Goal: Information Seeking & Learning: Check status

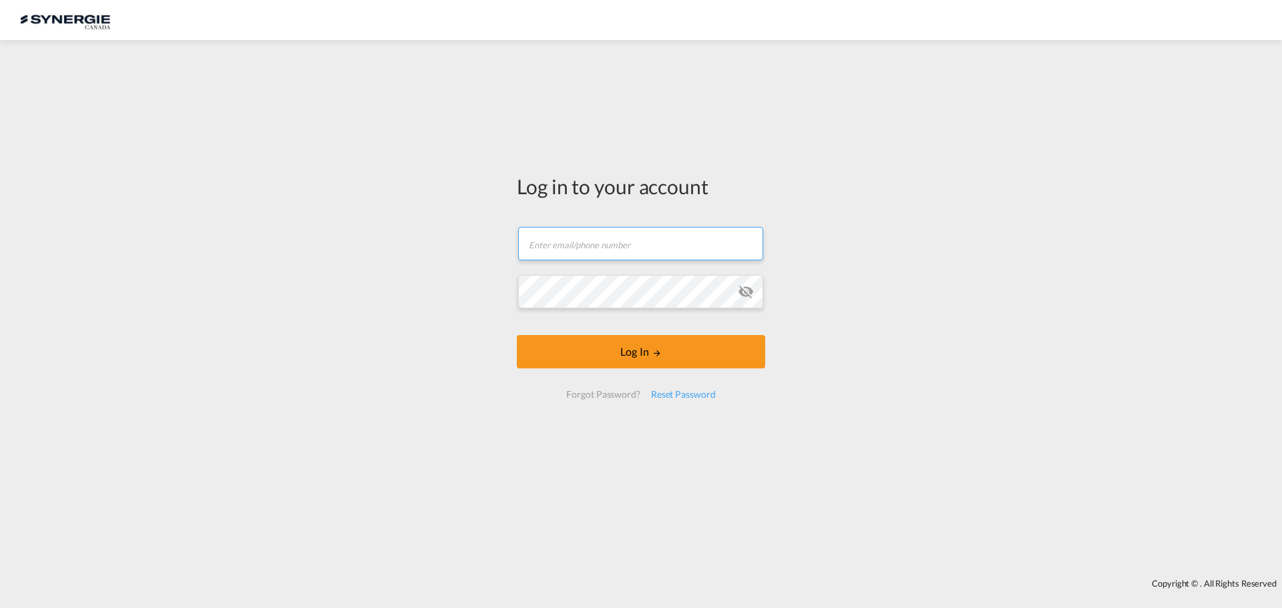
type input "[EMAIL_ADDRESS][DOMAIN_NAME]"
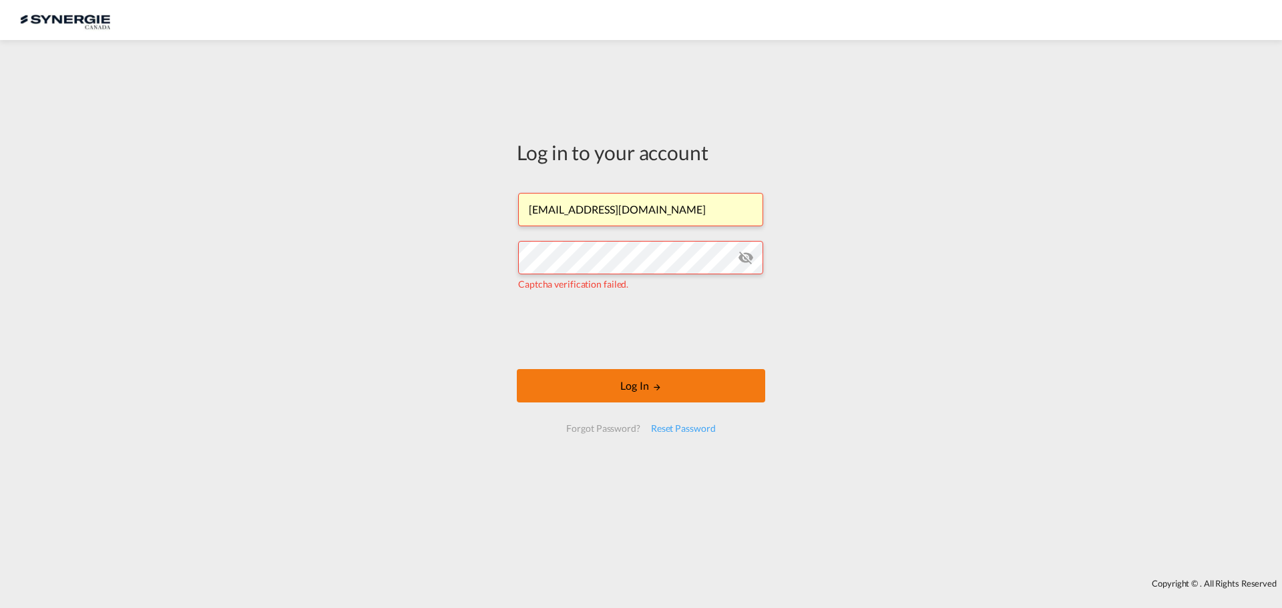
click at [615, 383] on button "Log In" at bounding box center [641, 385] width 248 height 33
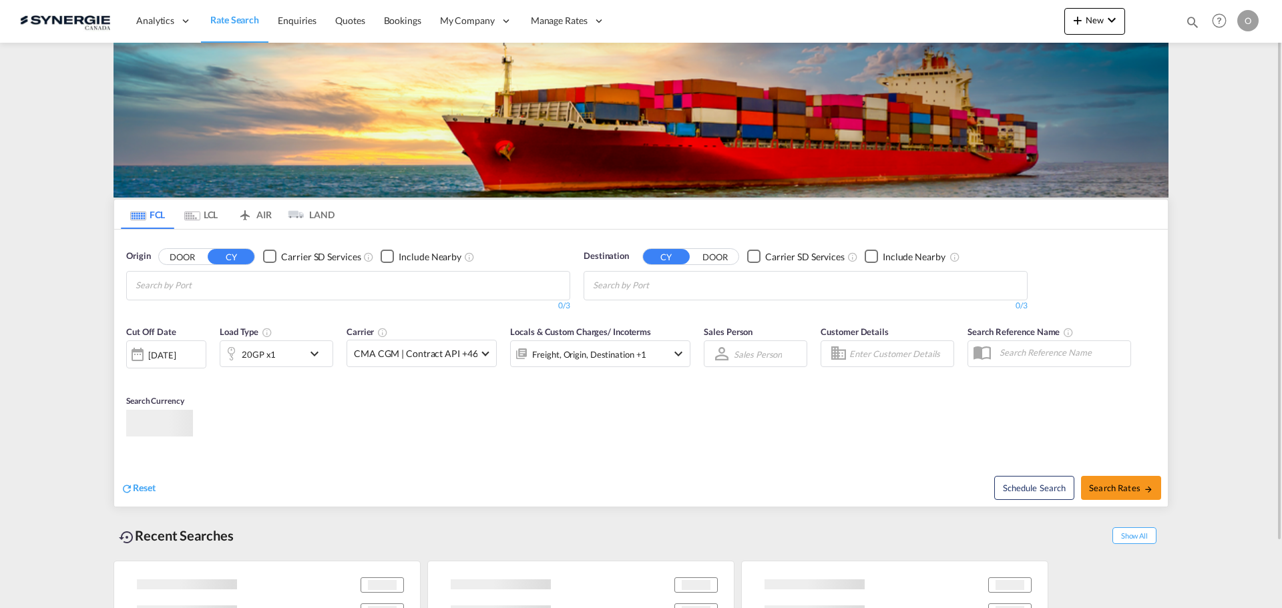
click at [1177, 23] on div "Bookings Quotes Enquiries Help Resources Product Release O My Profile Logout" at bounding box center [1219, 20] width 85 height 41
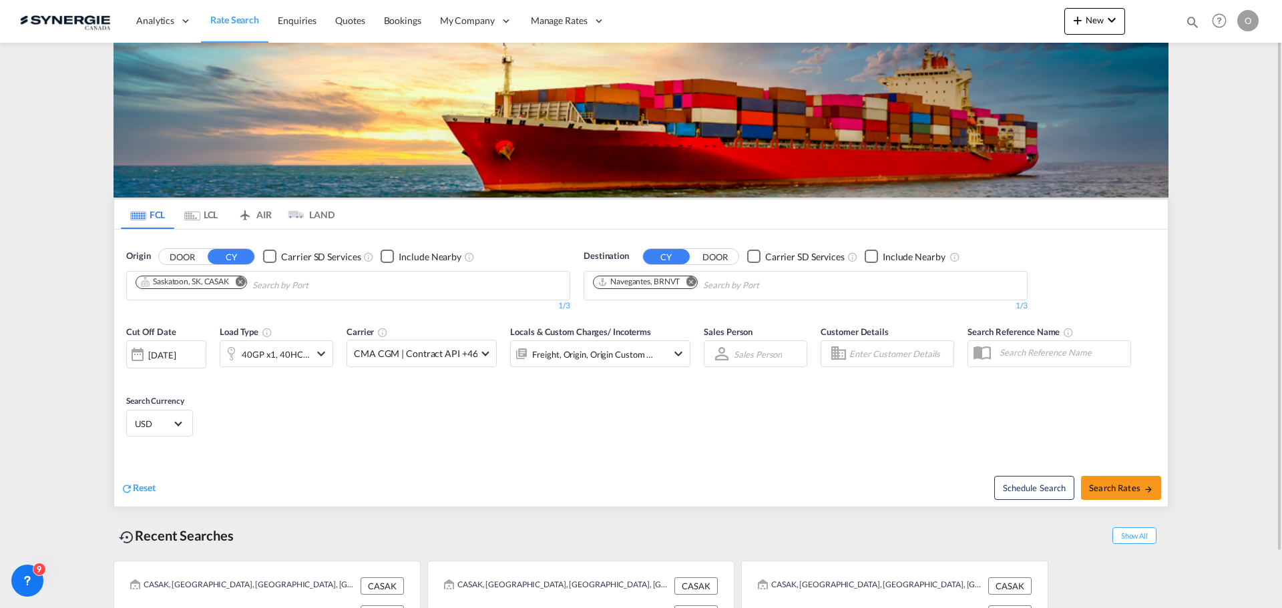
click at [1191, 23] on md-icon "icon-magnify" at bounding box center [1192, 22] width 15 height 15
click at [950, 20] on select "Bookings Quotes Enquiries" at bounding box center [979, 22] width 63 height 24
select select "Quotes"
click at [948, 10] on select "Bookings Quotes Enquiries" at bounding box center [979, 22] width 63 height 24
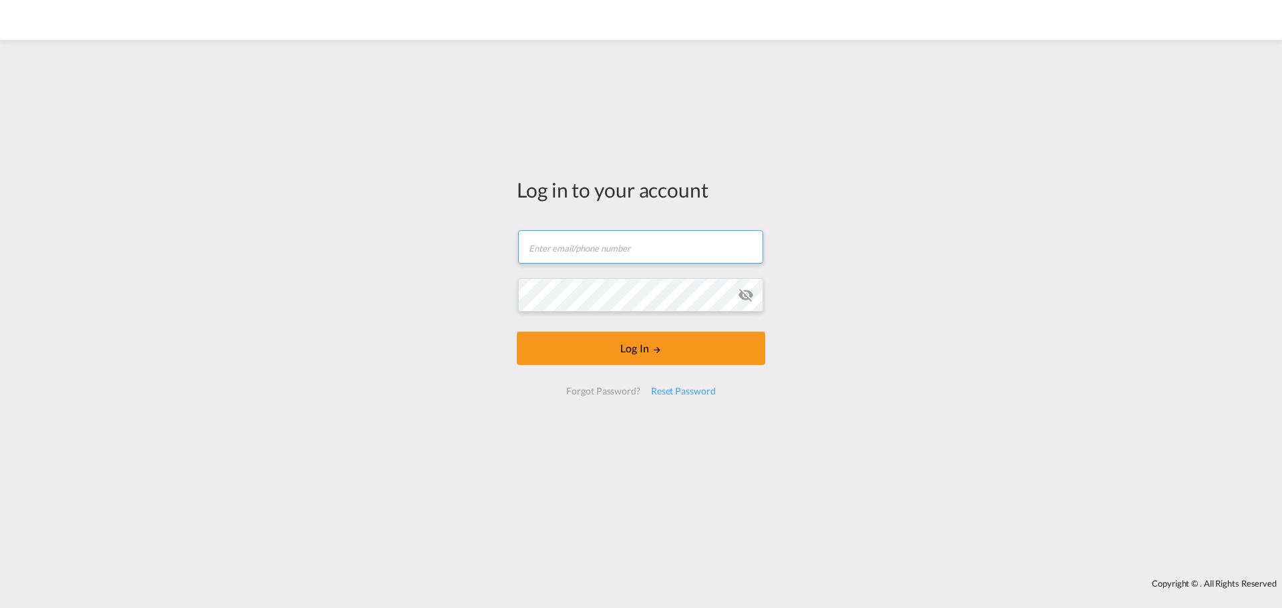
type input "[EMAIL_ADDRESS][DOMAIN_NAME]"
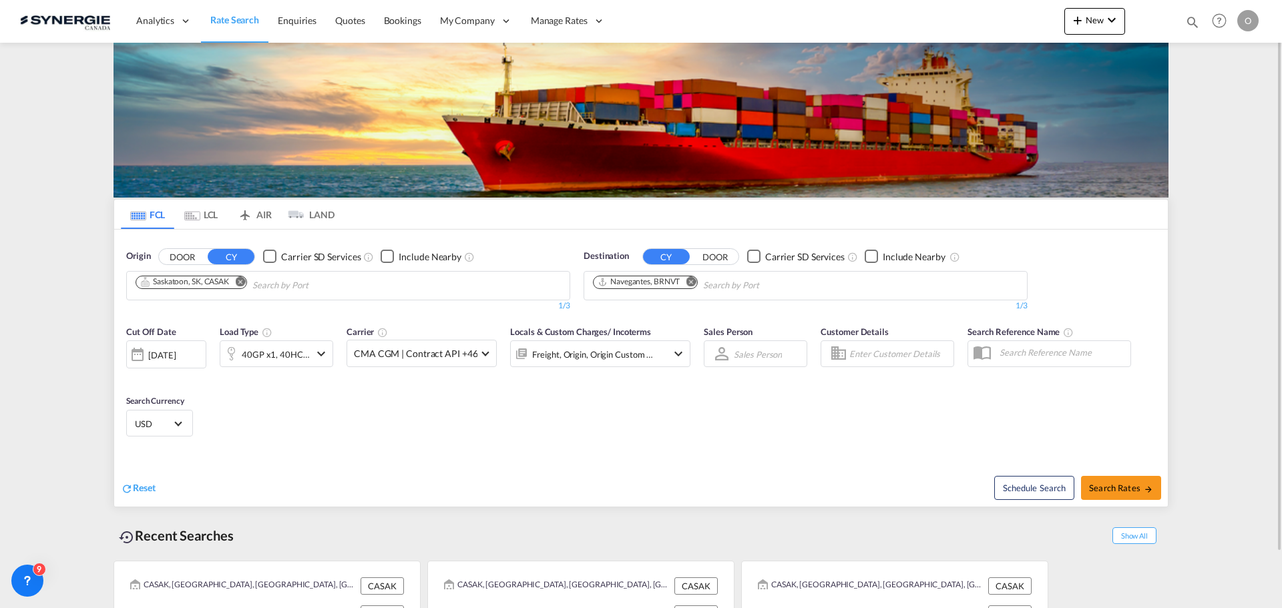
click at [1184, 26] on div "Bookings Quotes Enquiries Help Resources Product Release O My Profile Logout" at bounding box center [1219, 20] width 85 height 41
drag, startPoint x: 1189, startPoint y: 22, endPoint x: 1135, endPoint y: 33, distance: 55.2
click at [1189, 22] on md-icon "icon-magnify" at bounding box center [1192, 22] width 15 height 15
click at [967, 21] on select "Bookings Quotes Enquiries" at bounding box center [979, 22] width 63 height 24
select select "Quotes"
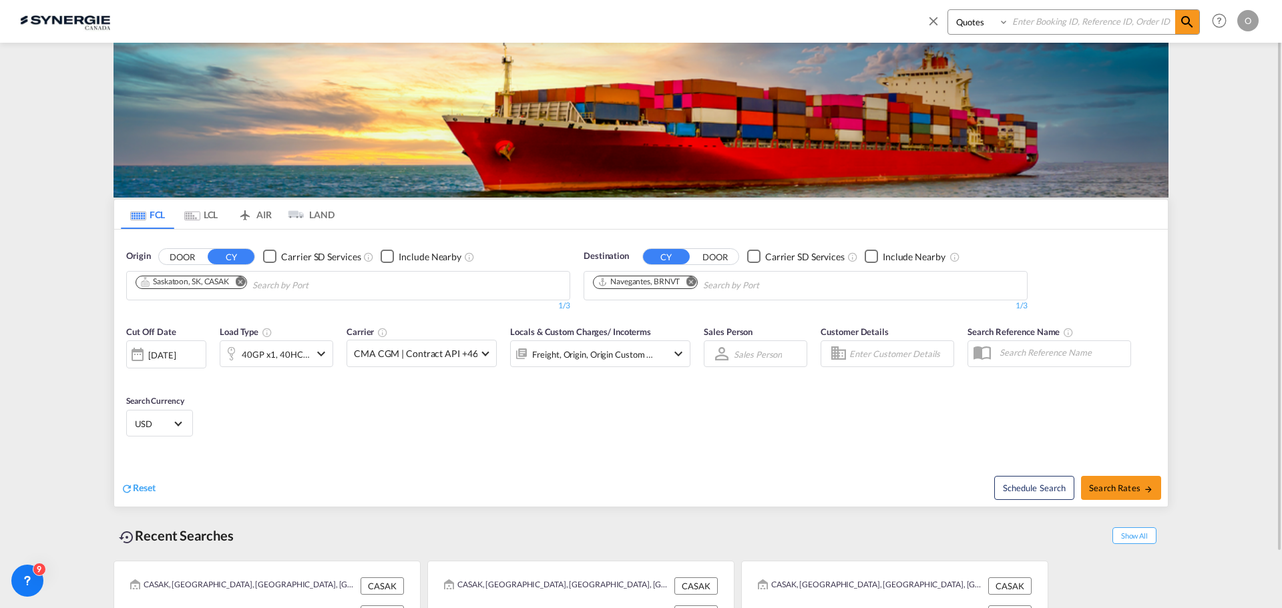
click at [948, 10] on select "Bookings Quotes Enquiries" at bounding box center [979, 22] width 63 height 24
click at [1065, 31] on input at bounding box center [1092, 21] width 166 height 23
paste input "SYC000015132"
type input "SYC000015132"
click at [1185, 27] on md-icon "icon-magnify" at bounding box center [1187, 22] width 16 height 16
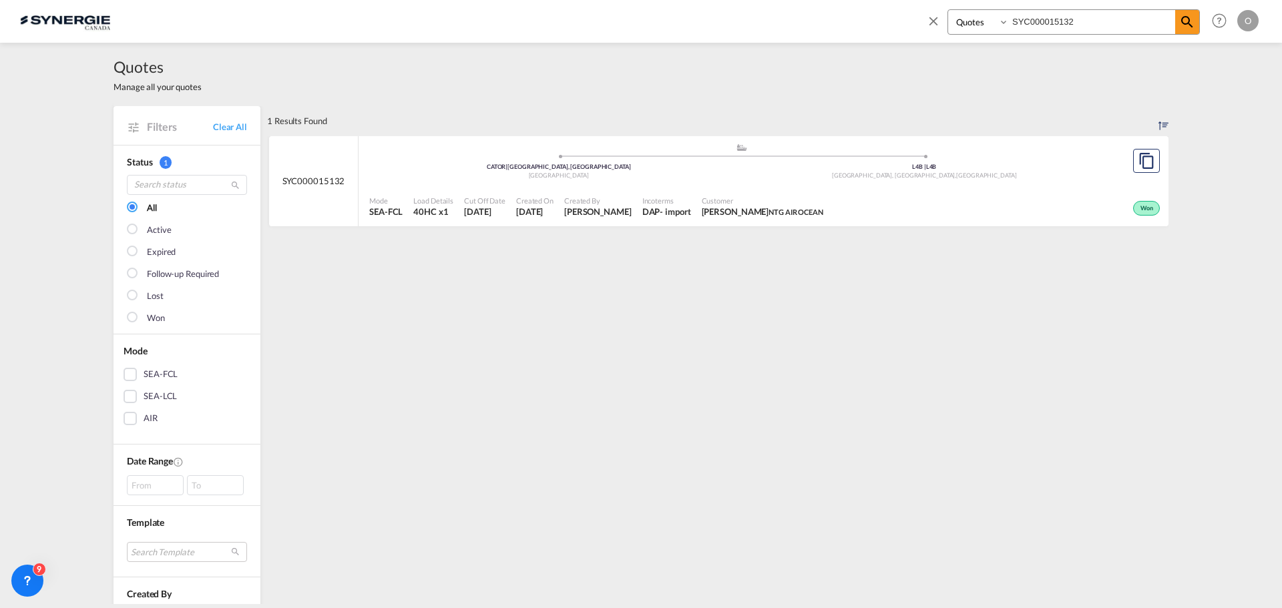
click at [471, 350] on div "1 Results Found .a{fill:#e6e6e6;}.b{fill:#cecece;}.c{fill:#2f2e41;}.d{fill:#a06…" at bounding box center [717, 562] width 901 height 913
click at [454, 338] on div "1 Results Found .a{fill:#e6e6e6;}.b{fill:#cecece;}.c{fill:#2f2e41;}.d{fill:#a06…" at bounding box center [717, 562] width 901 height 913
click at [453, 336] on div "1 Results Found .a{fill:#e6e6e6;}.b{fill:#cecece;}.c{fill:#2f2e41;}.d{fill:#a06…" at bounding box center [717, 562] width 901 height 913
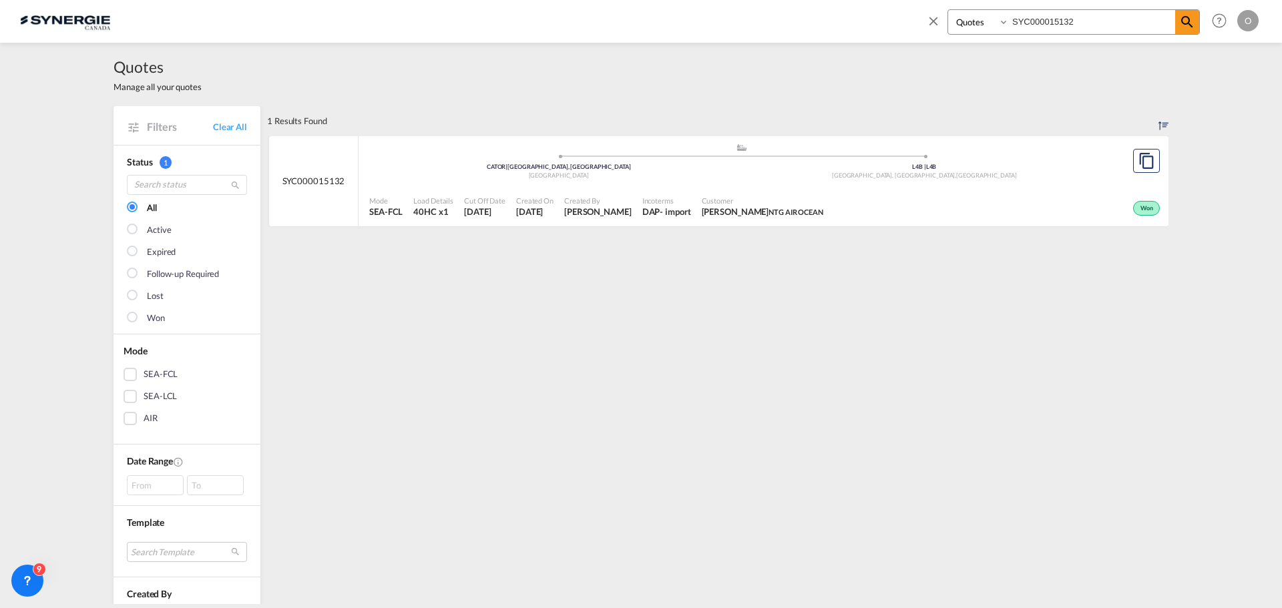
click at [505, 417] on div "1 Results Found .a{fill:#e6e6e6;}.b{fill:#cecece;}.c{fill:#2f2e41;}.d{fill:#a06…" at bounding box center [717, 562] width 901 height 913
click at [814, 214] on span "NTG AIR OCEAN" at bounding box center [795, 212] width 55 height 9
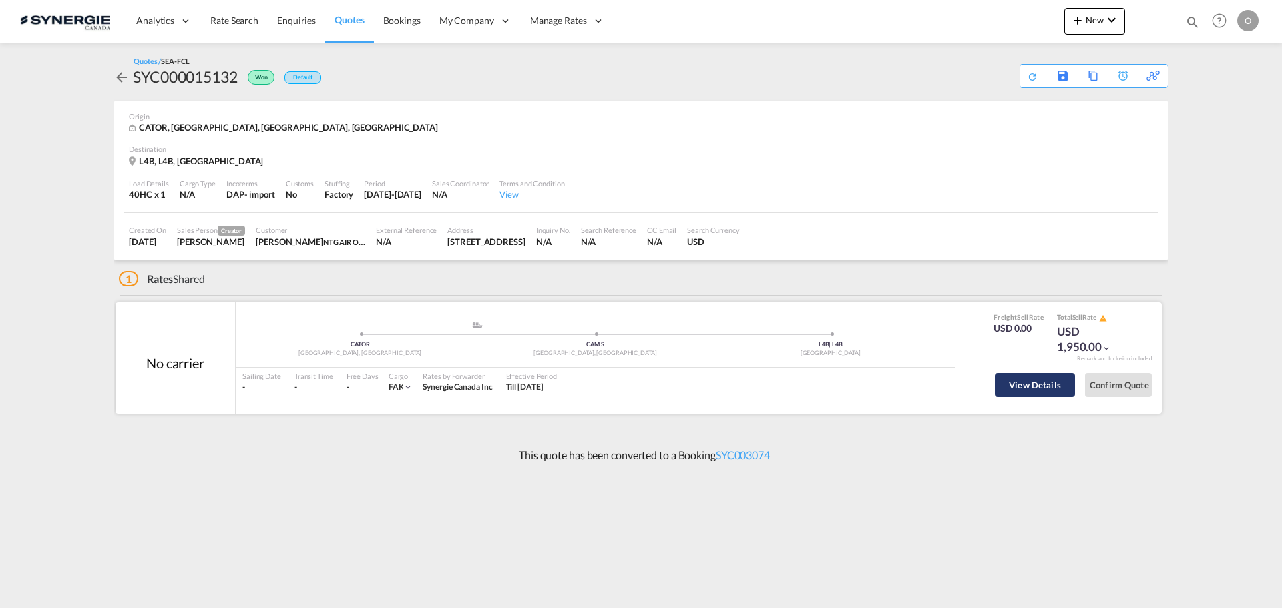
click at [1017, 390] on button "View Details" at bounding box center [1035, 385] width 80 height 24
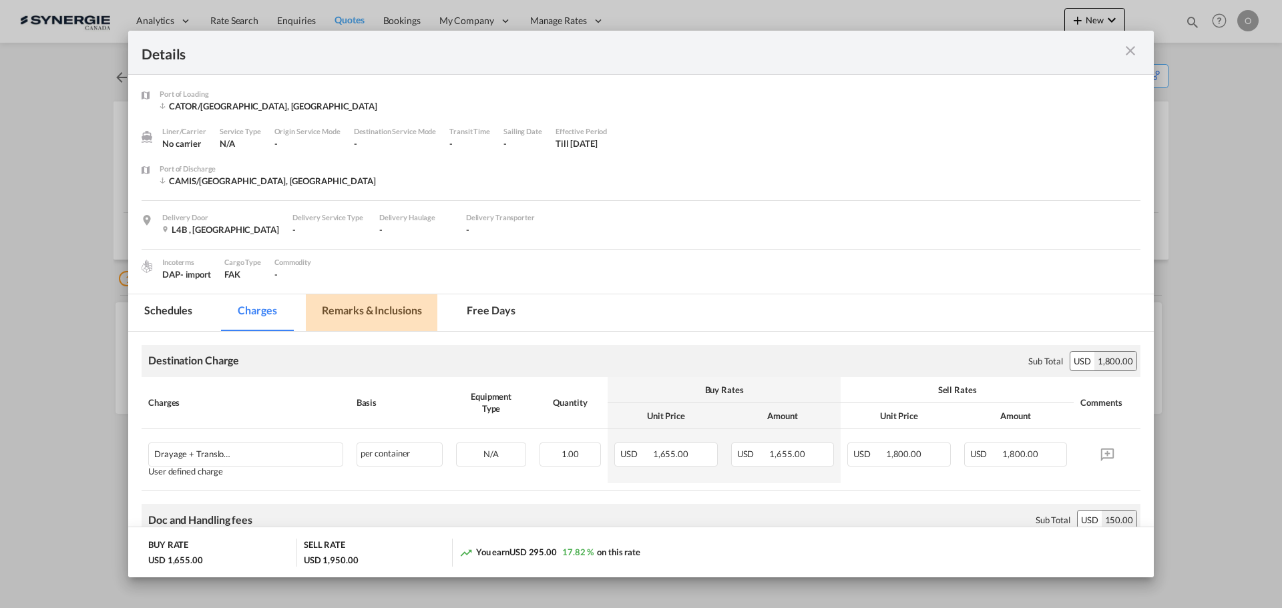
click at [386, 296] on md-tab-item "Remarks & Inclusions" at bounding box center [371, 312] width 131 height 37
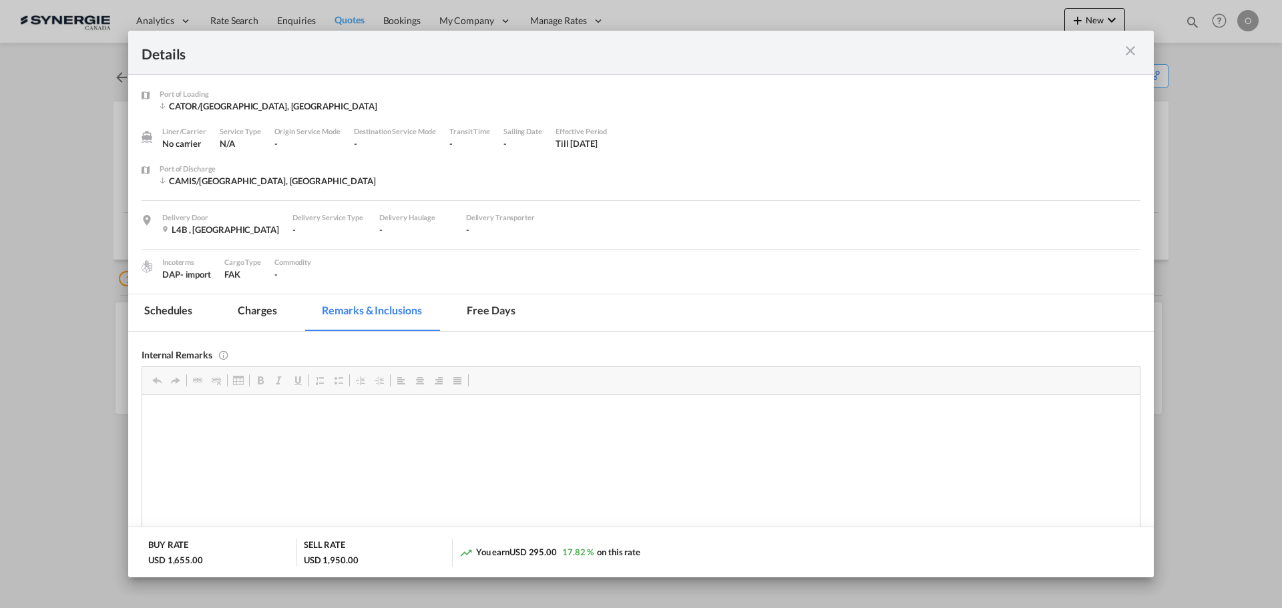
scroll to position [67, 0]
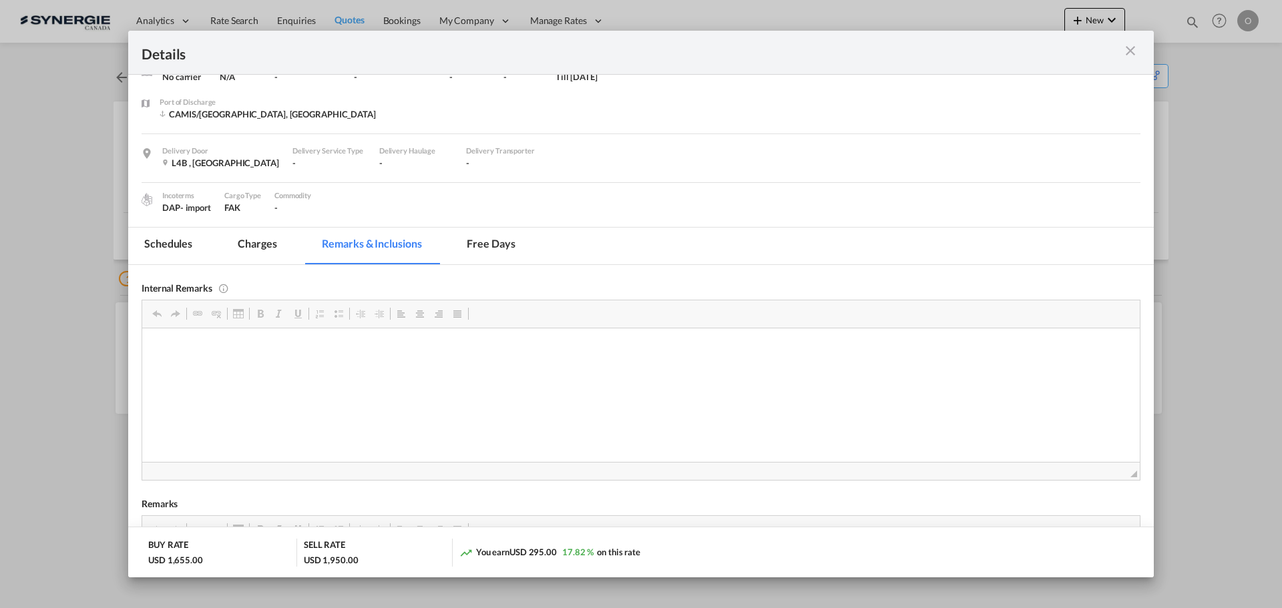
click at [325, 362] on html at bounding box center [640, 348] width 997 height 41
click at [1129, 52] on md-icon "icon-close m-3 fg-AAA8AD cursor" at bounding box center [1130, 51] width 16 height 16
